Goal: Information Seeking & Learning: Learn about a topic

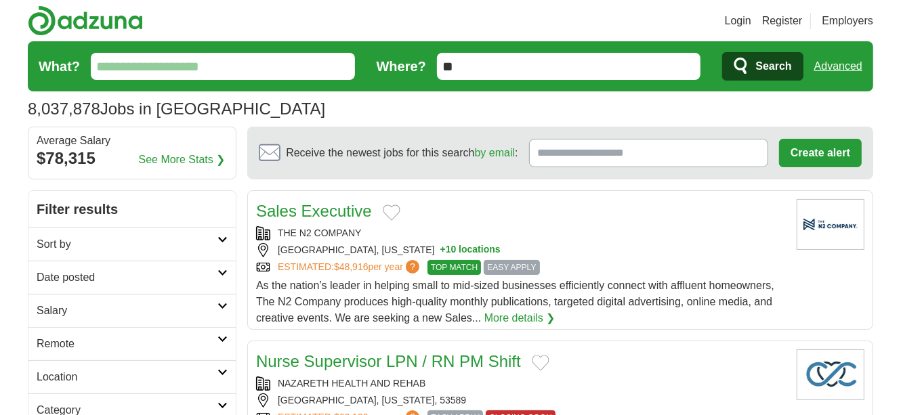
click at [255, 64] on input "What?" at bounding box center [223, 66] width 264 height 27
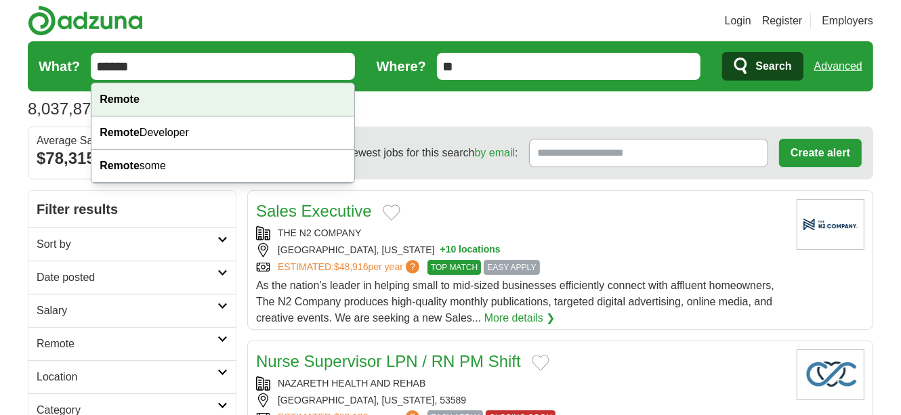
type input "******"
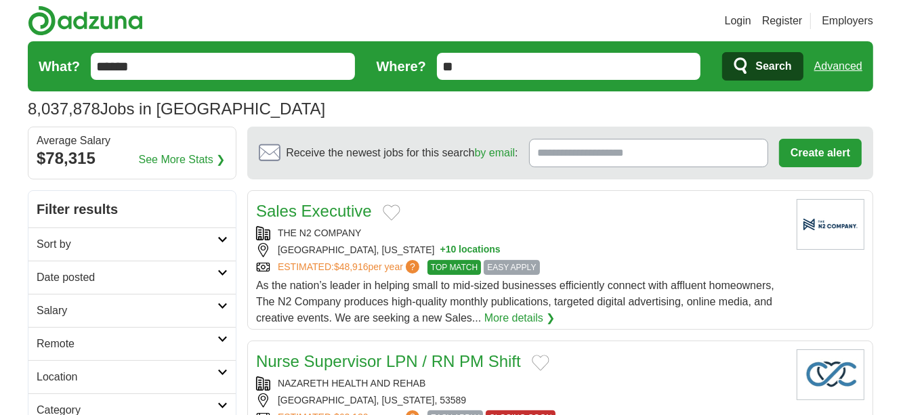
click at [731, 64] on button "Search" at bounding box center [762, 66] width 81 height 28
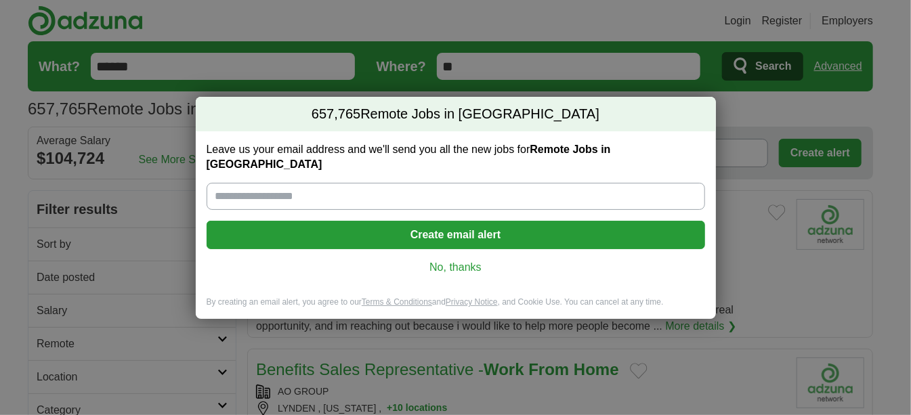
click at [457, 260] on link "No, thanks" at bounding box center [456, 267] width 477 height 15
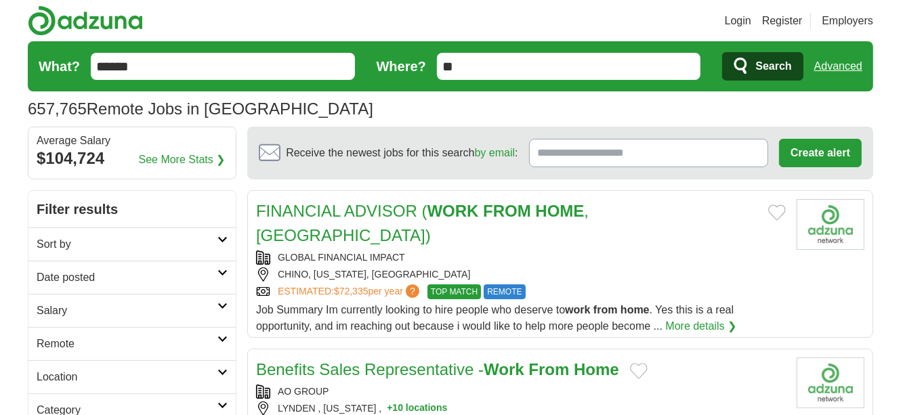
click at [539, 67] on input "**" at bounding box center [569, 66] width 264 height 27
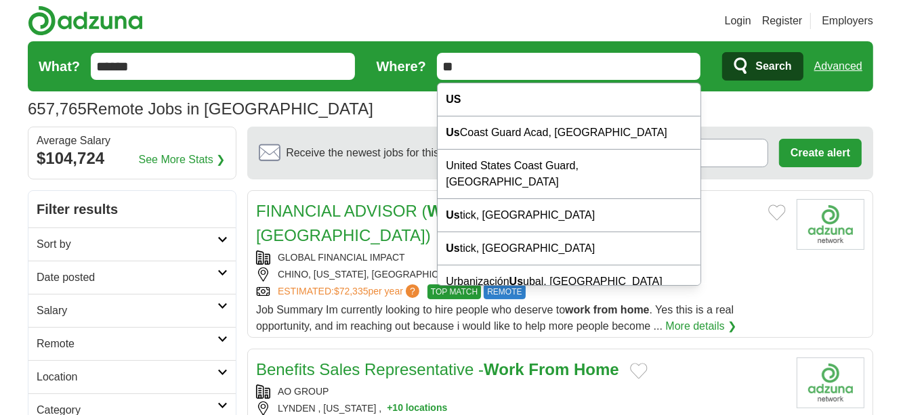
type input "*"
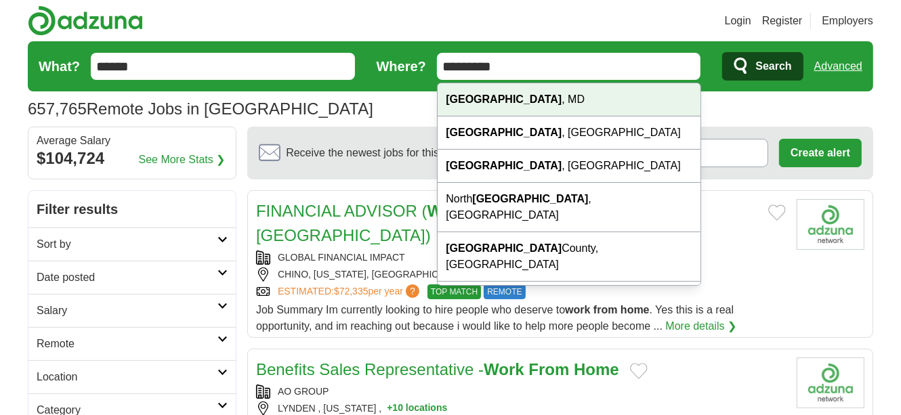
type input "*********"
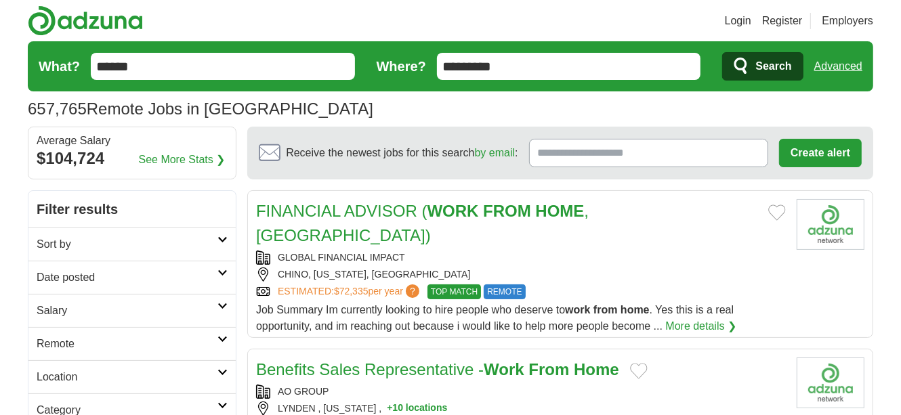
click at [749, 58] on icon "submit" at bounding box center [742, 66] width 16 height 19
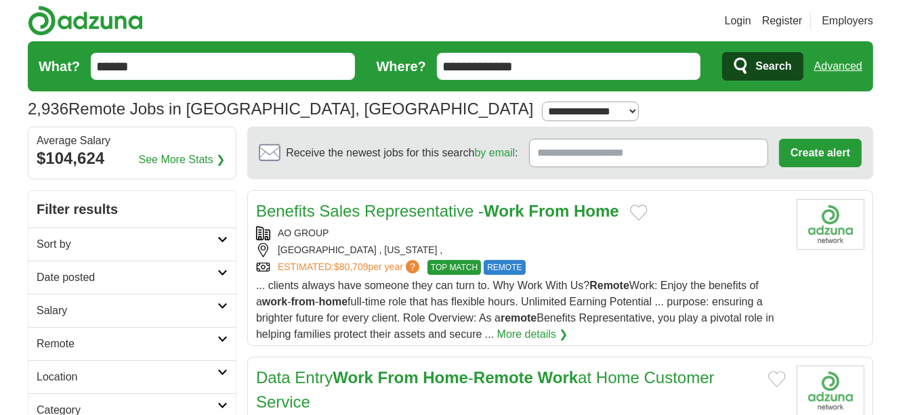
drag, startPoint x: 901, startPoint y: 56, endPoint x: 899, endPoint y: 90, distance: 33.9
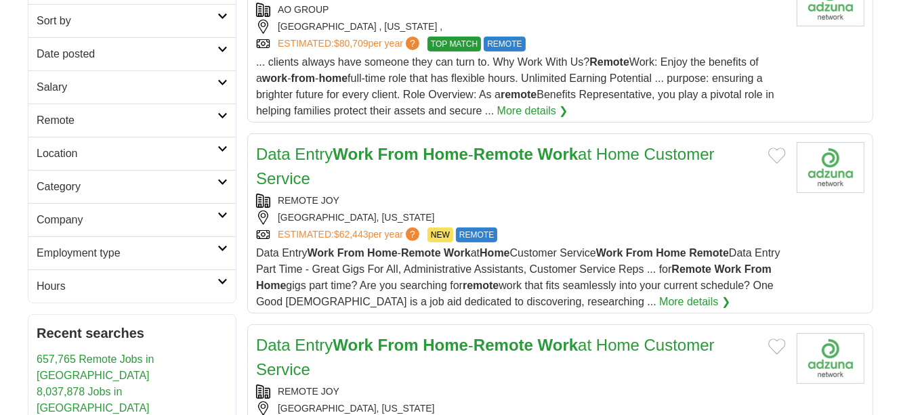
scroll to position [239, 0]
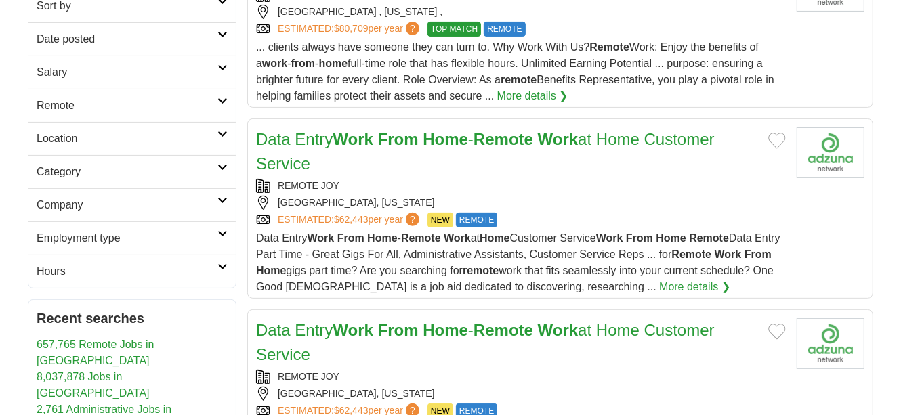
click at [297, 186] on div "REMOTE JOY" at bounding box center [521, 186] width 530 height 14
click at [379, 138] on link "Data Entry Work From Home - Remote Work at Home Customer Service" at bounding box center [485, 151] width 459 height 43
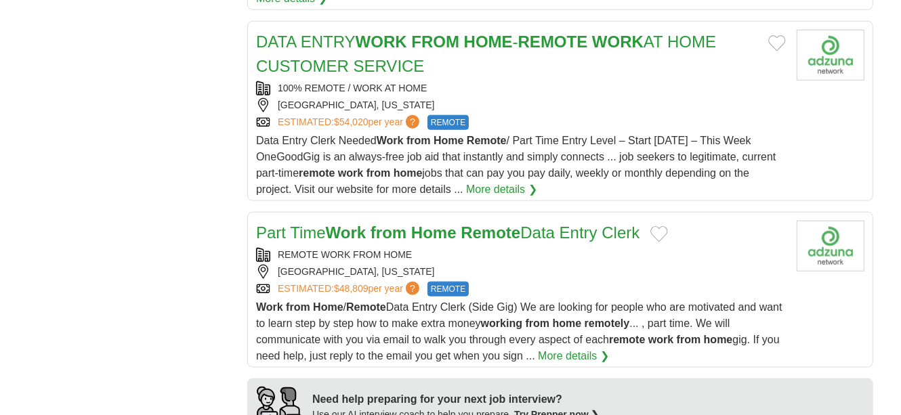
scroll to position [968, 0]
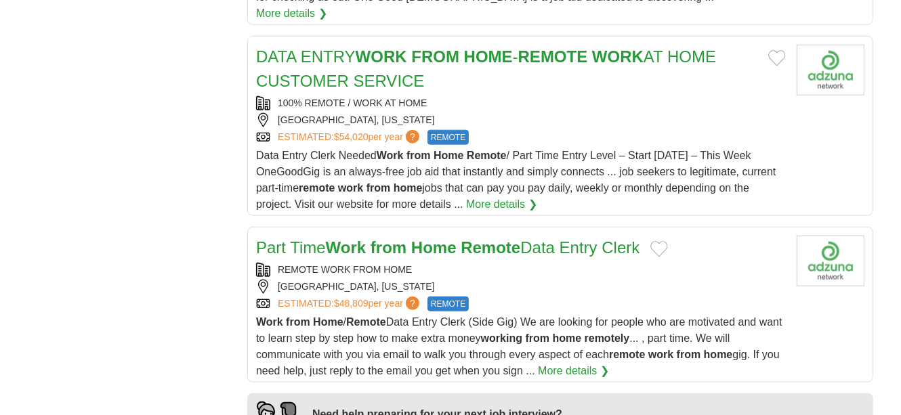
click at [579, 47] on strong "REMOTE" at bounding box center [553, 56] width 70 height 18
click at [464, 239] on link "Part Time Work from Home Remote Data Entry Clerk" at bounding box center [448, 248] width 384 height 18
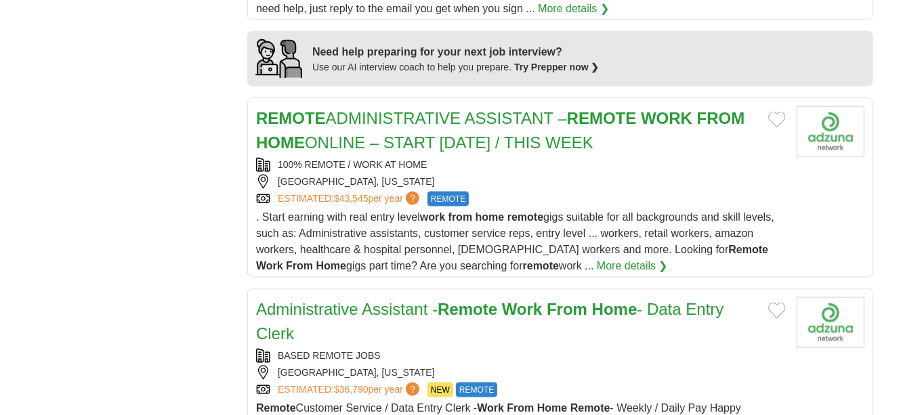
scroll to position [1336, 0]
